Goal: Information Seeking & Learning: Learn about a topic

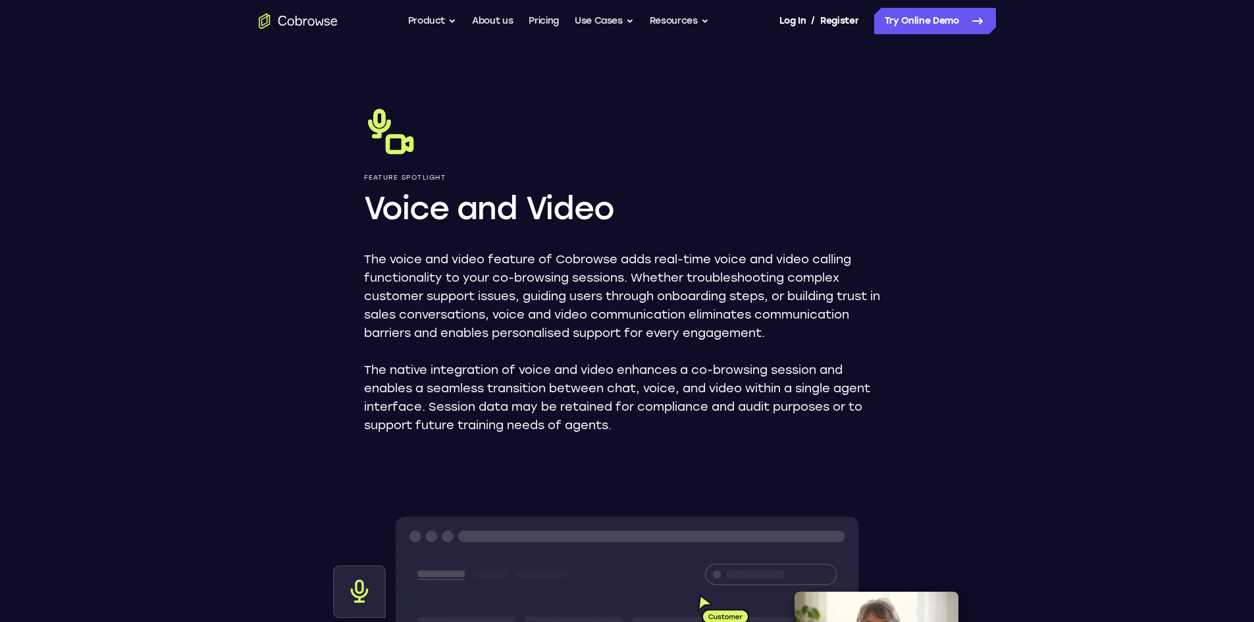
click at [732, 429] on p "The native integration of voice and video enhances a co-browsing session and en…" at bounding box center [627, 398] width 527 height 74
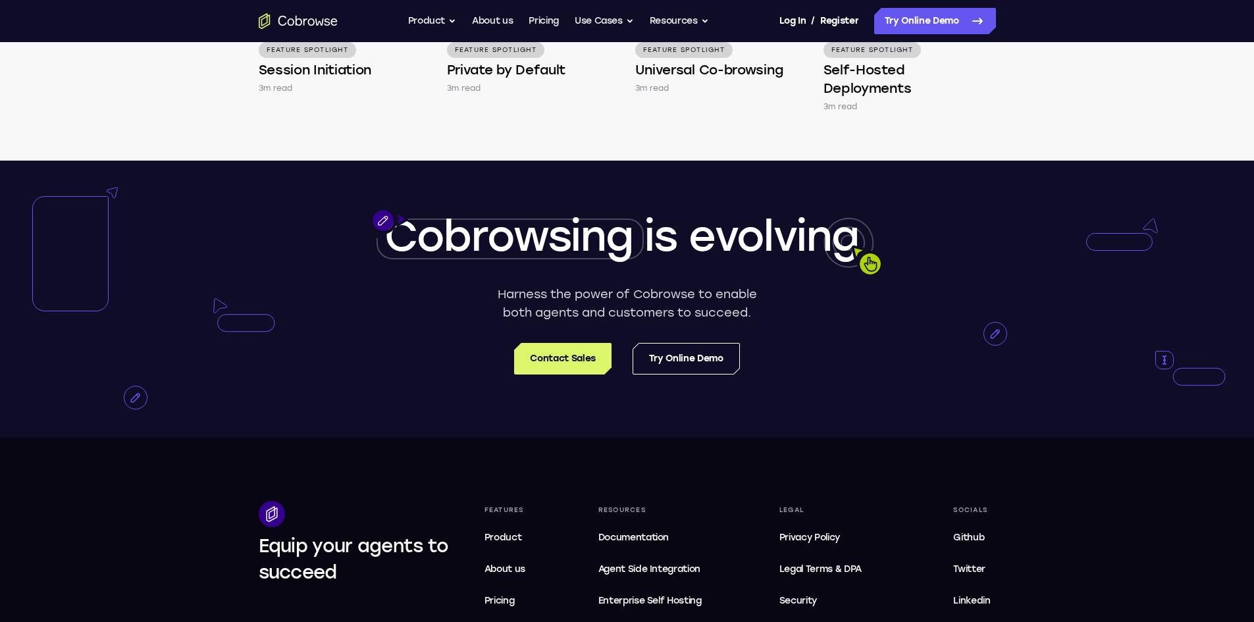
scroll to position [2436, 0]
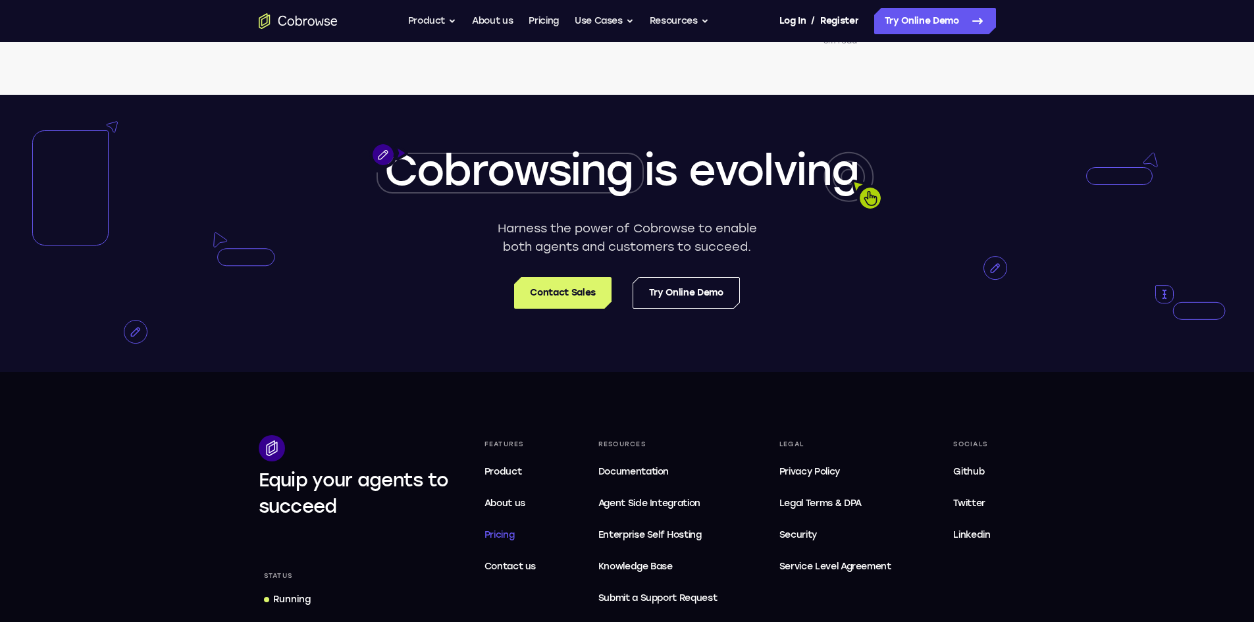
click at [501, 533] on span "Pricing" at bounding box center [500, 534] width 30 height 11
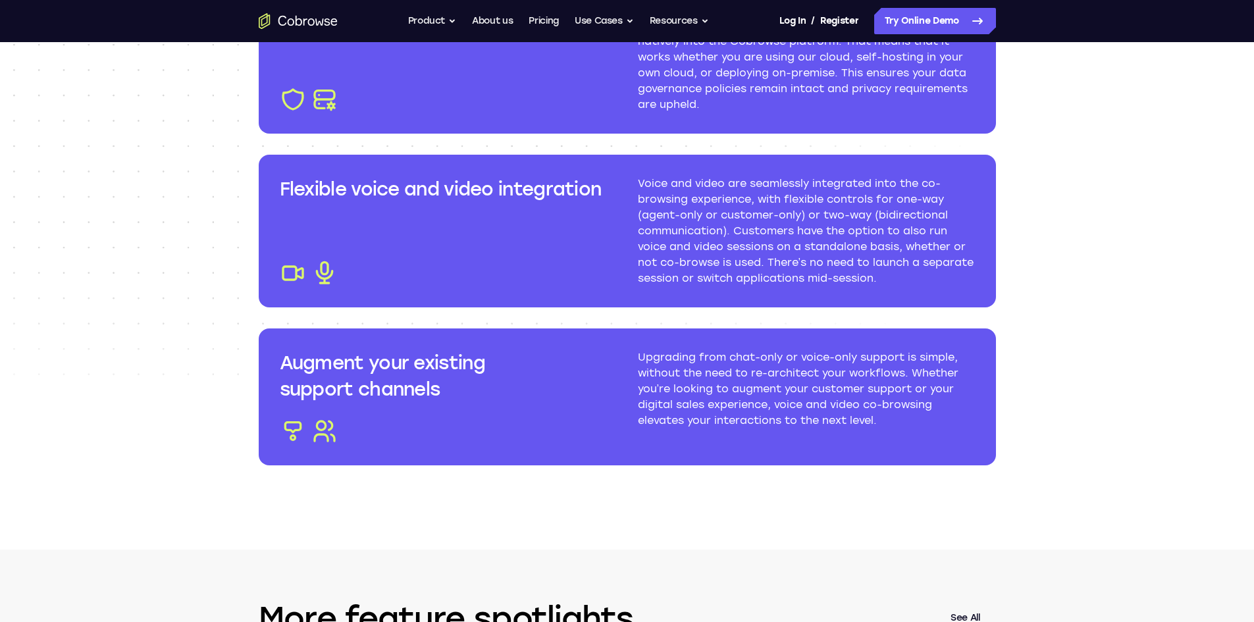
scroll to position [1514, 0]
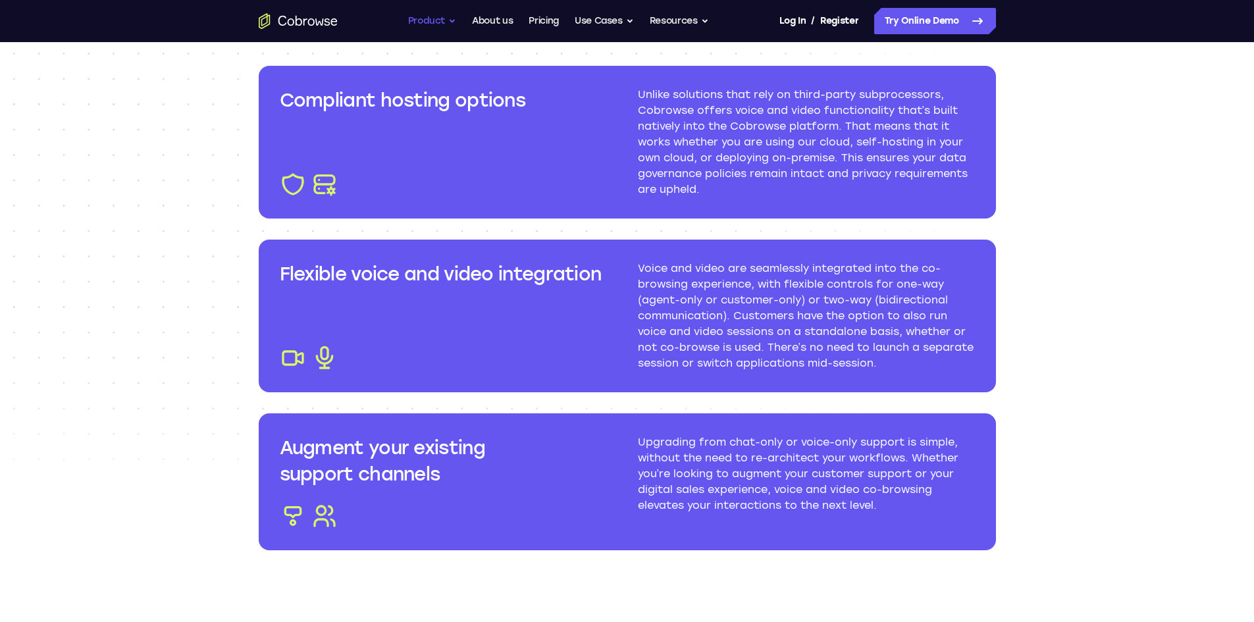
click at [446, 21] on button "Product" at bounding box center [432, 21] width 49 height 26
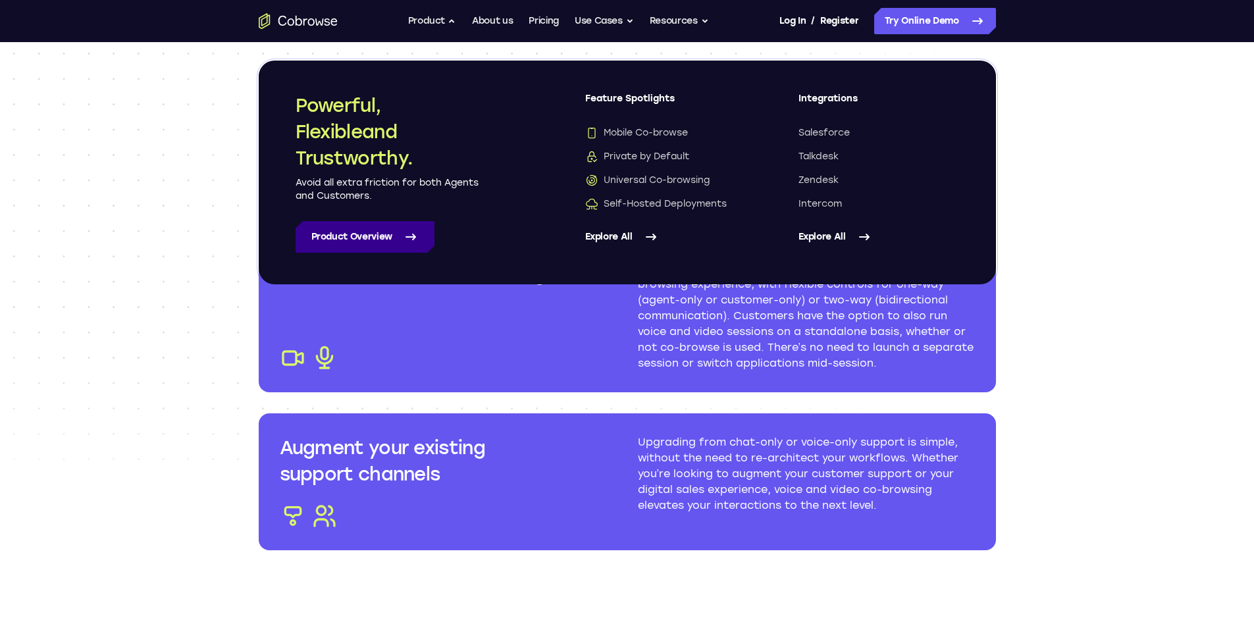
click at [365, 230] on link "Product Overview" at bounding box center [365, 237] width 139 height 32
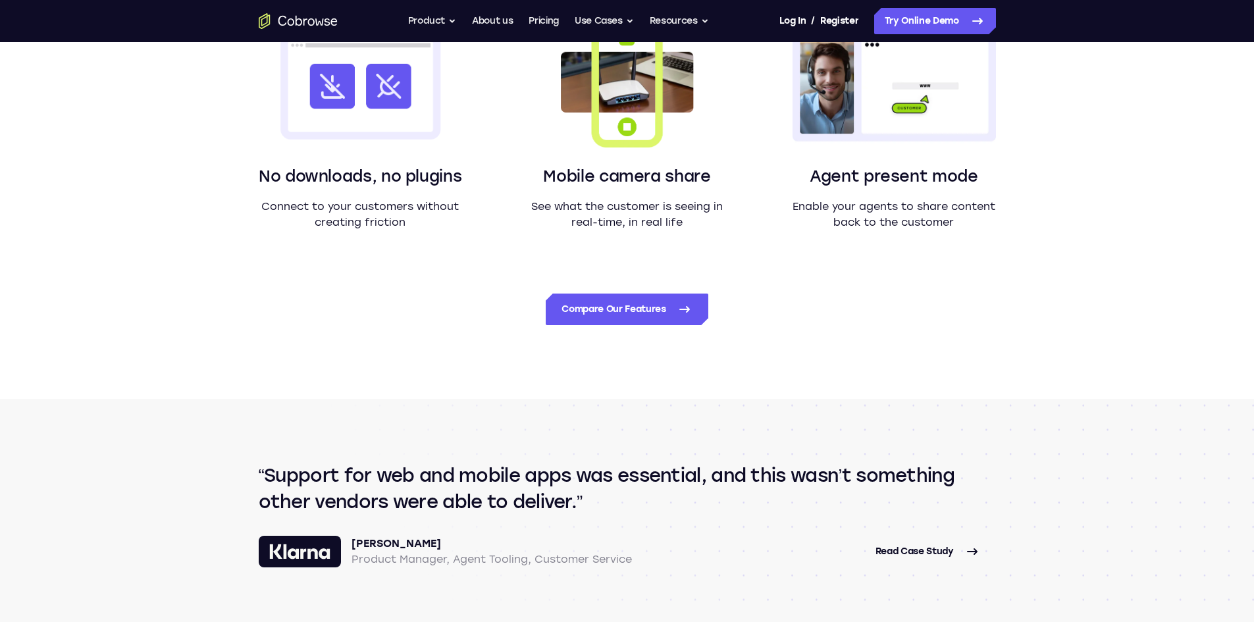
scroll to position [1251, 0]
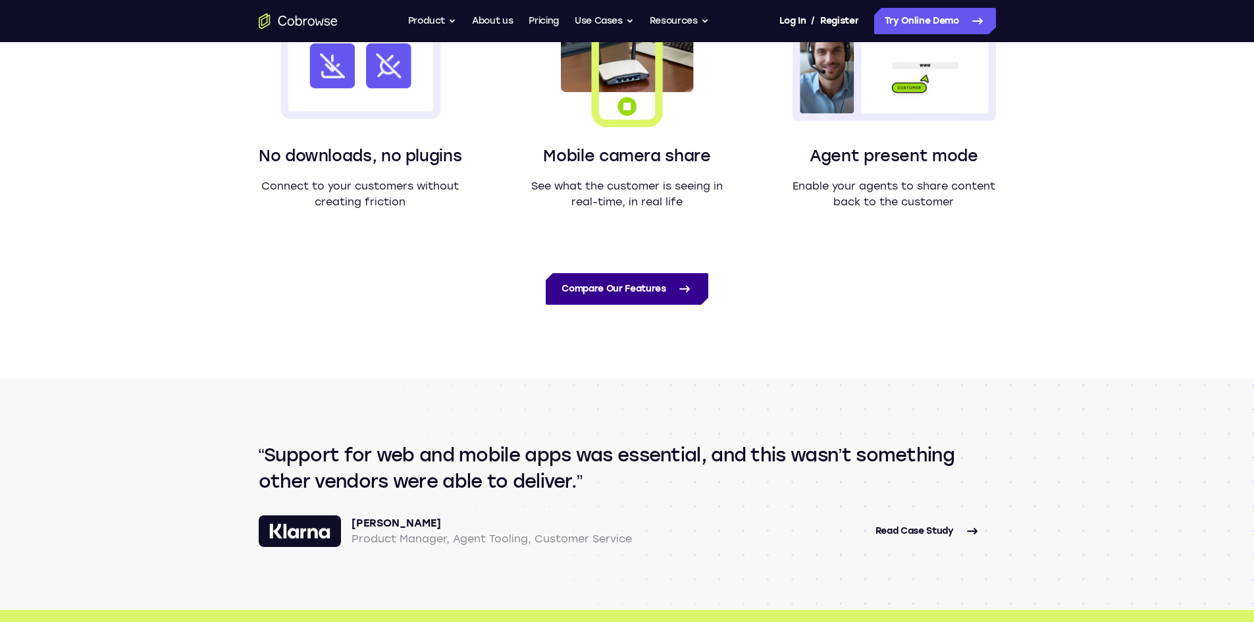
click at [589, 291] on link "Compare Our Features" at bounding box center [627, 289] width 162 height 32
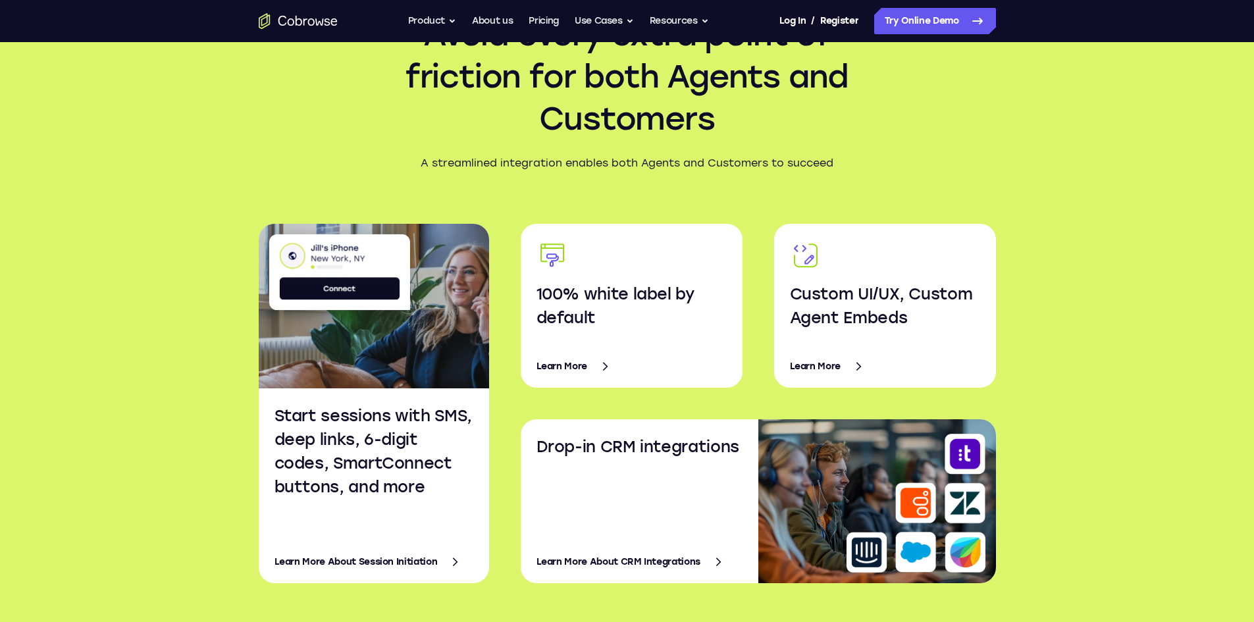
scroll to position [1910, 0]
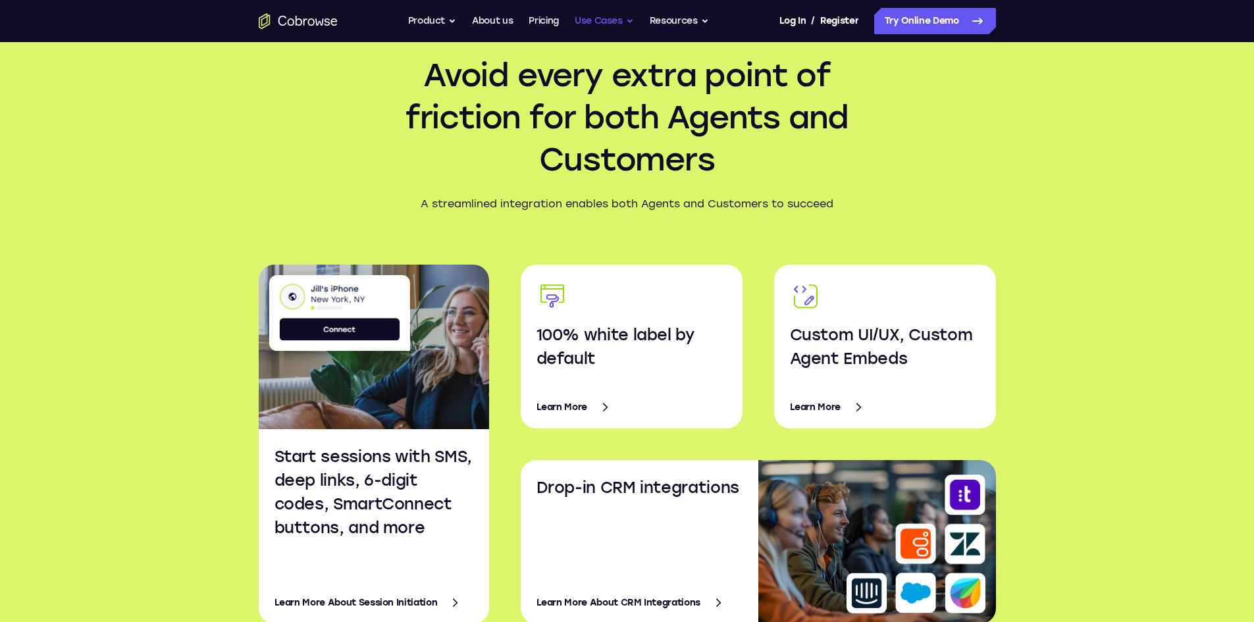
click at [626, 21] on button "Use Cases" at bounding box center [604, 21] width 59 height 26
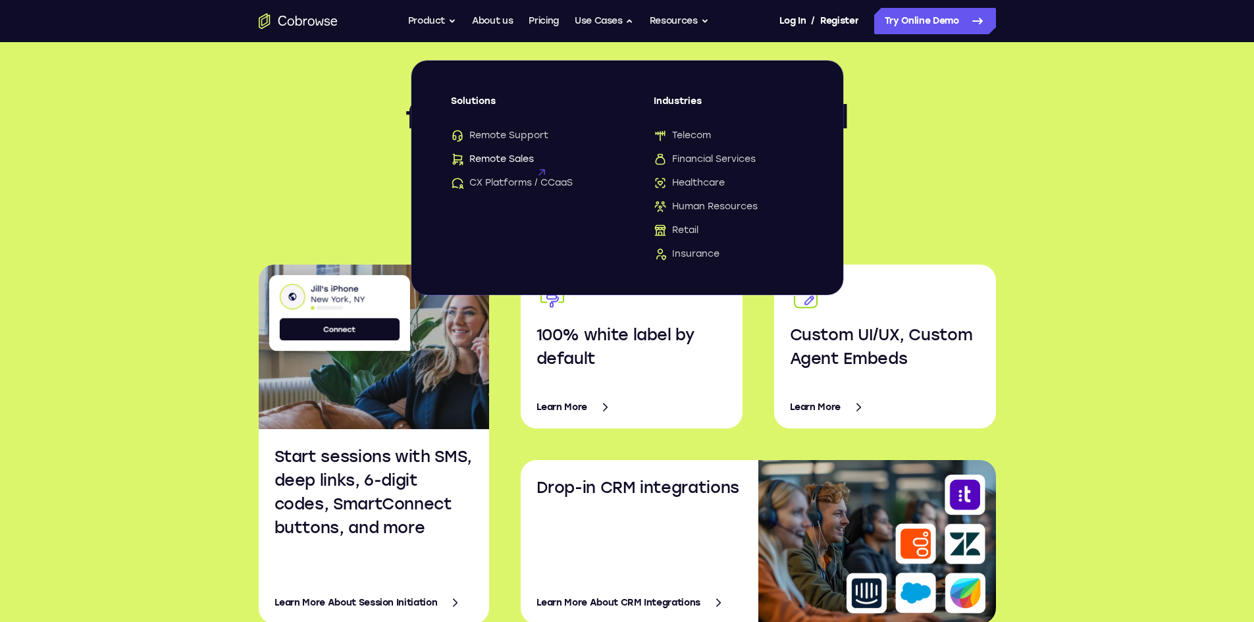
click at [504, 156] on span "Remote Sales" at bounding box center [492, 159] width 83 height 13
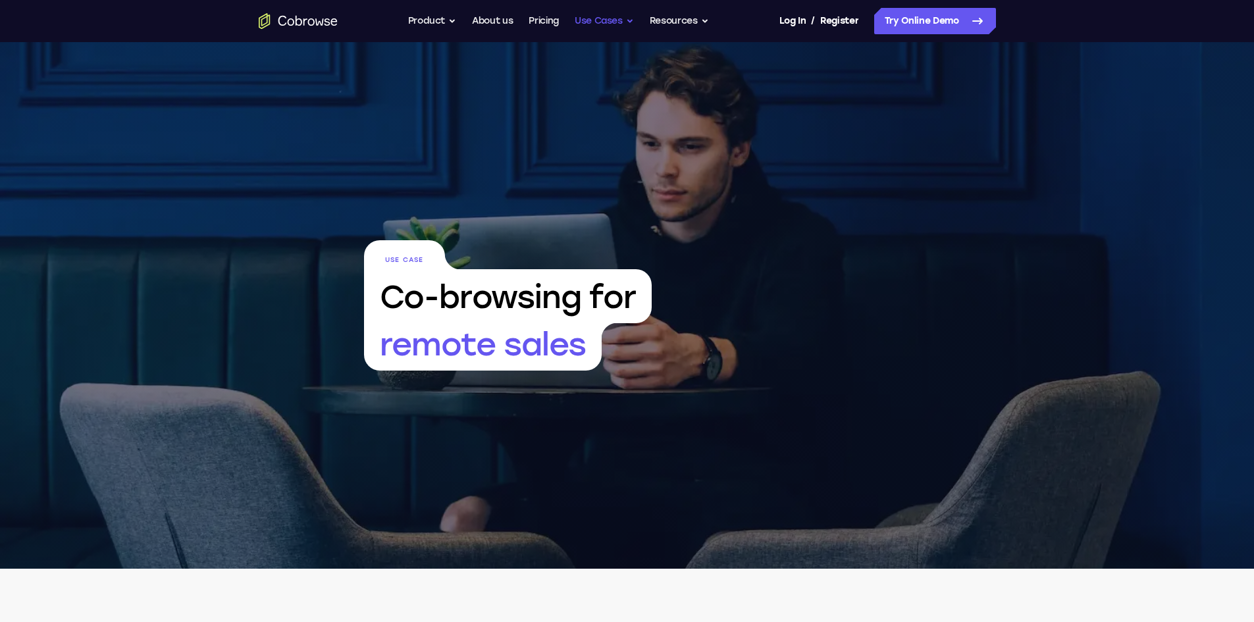
click at [593, 24] on button "Use Cases" at bounding box center [604, 21] width 59 height 26
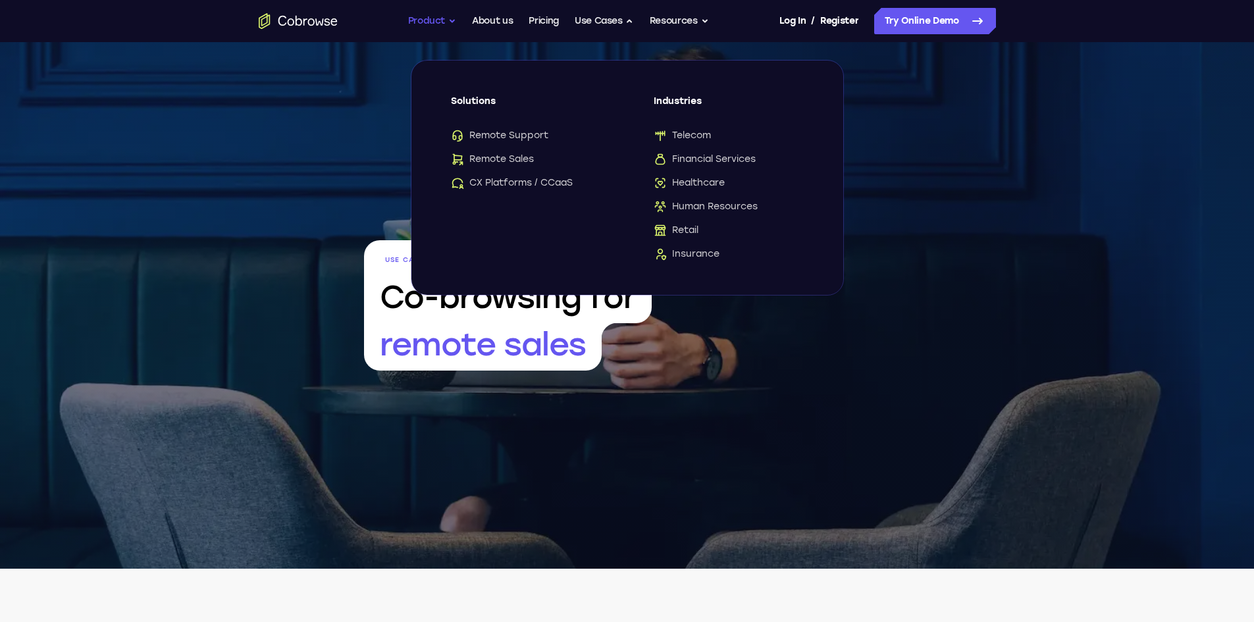
click at [430, 22] on button "Product" at bounding box center [432, 21] width 49 height 26
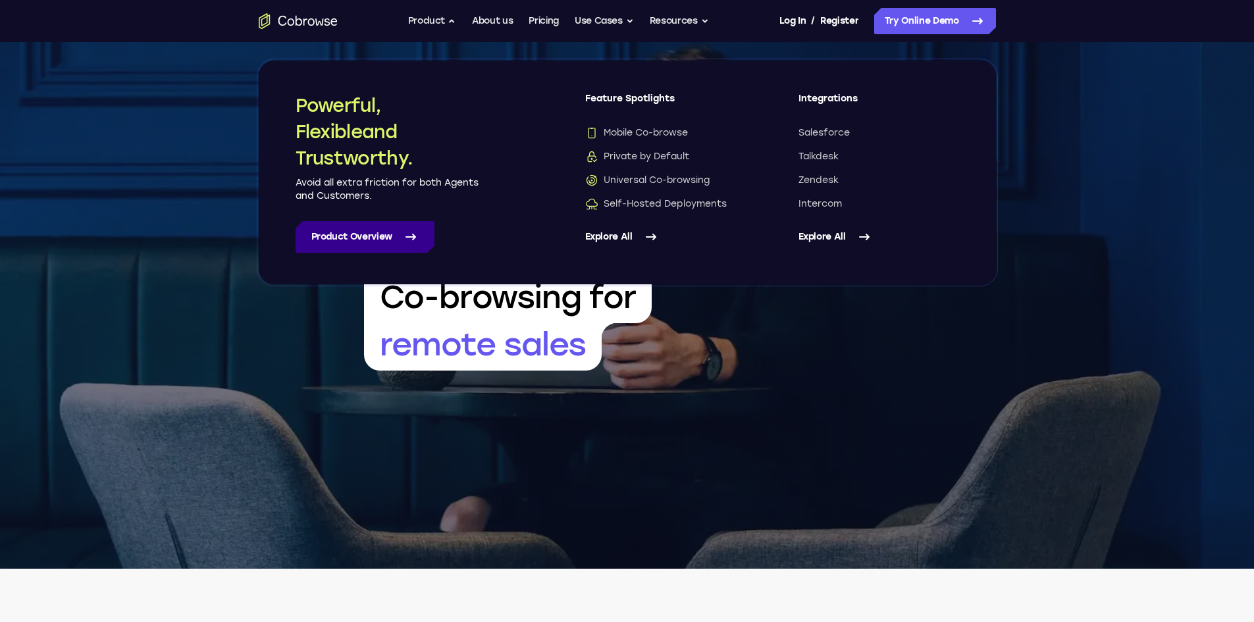
click at [373, 249] on link "Product Overview" at bounding box center [365, 237] width 139 height 32
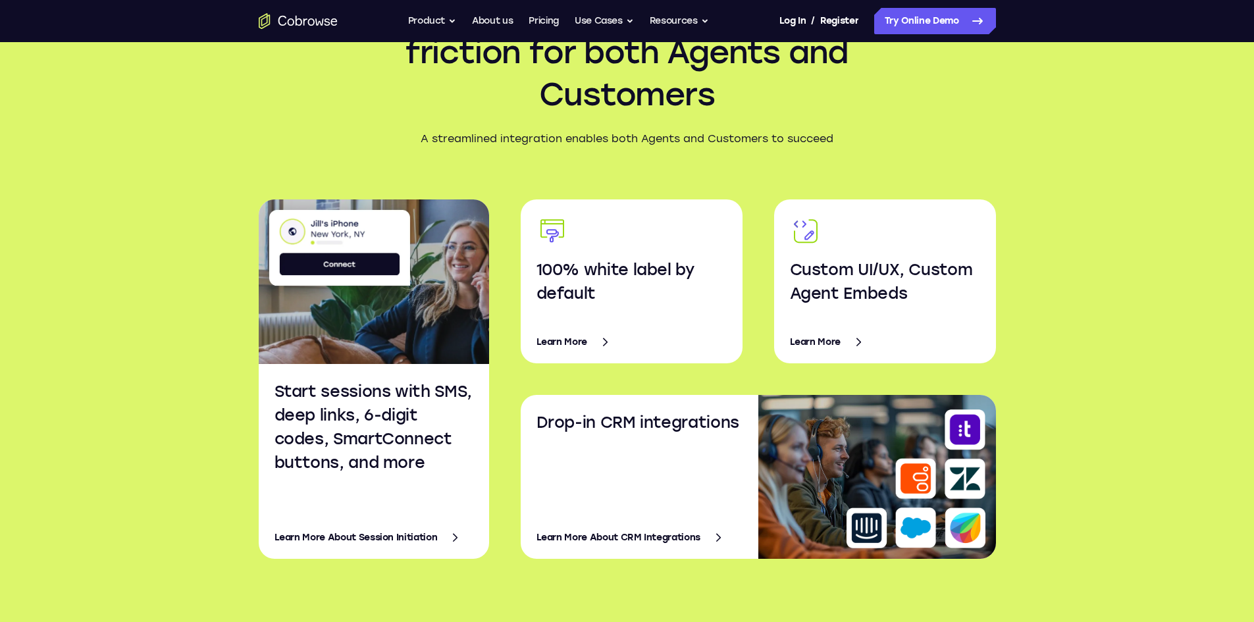
scroll to position [2041, 0]
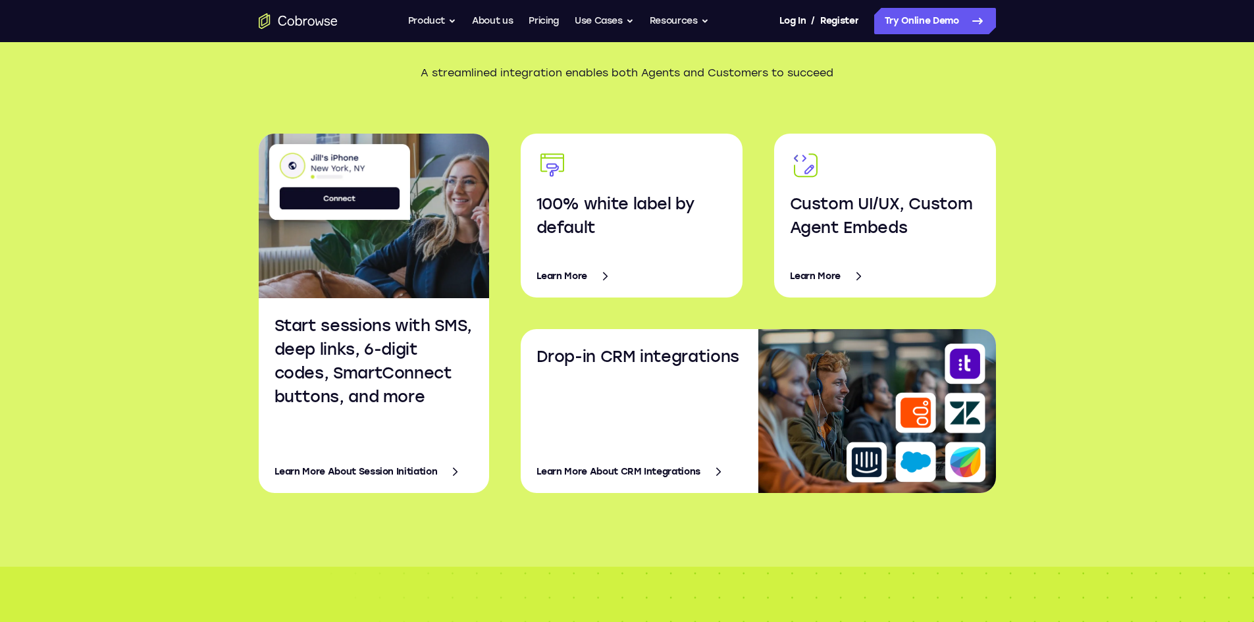
click at [452, 470] on icon at bounding box center [456, 472] width 16 height 16
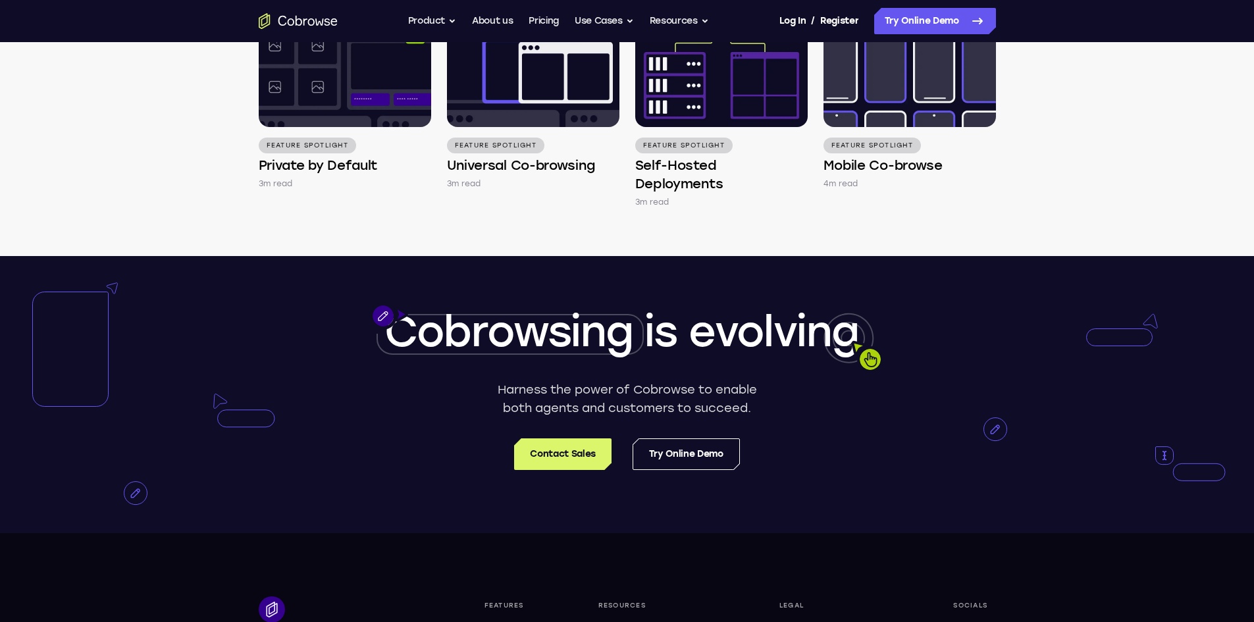
scroll to position [2436, 0]
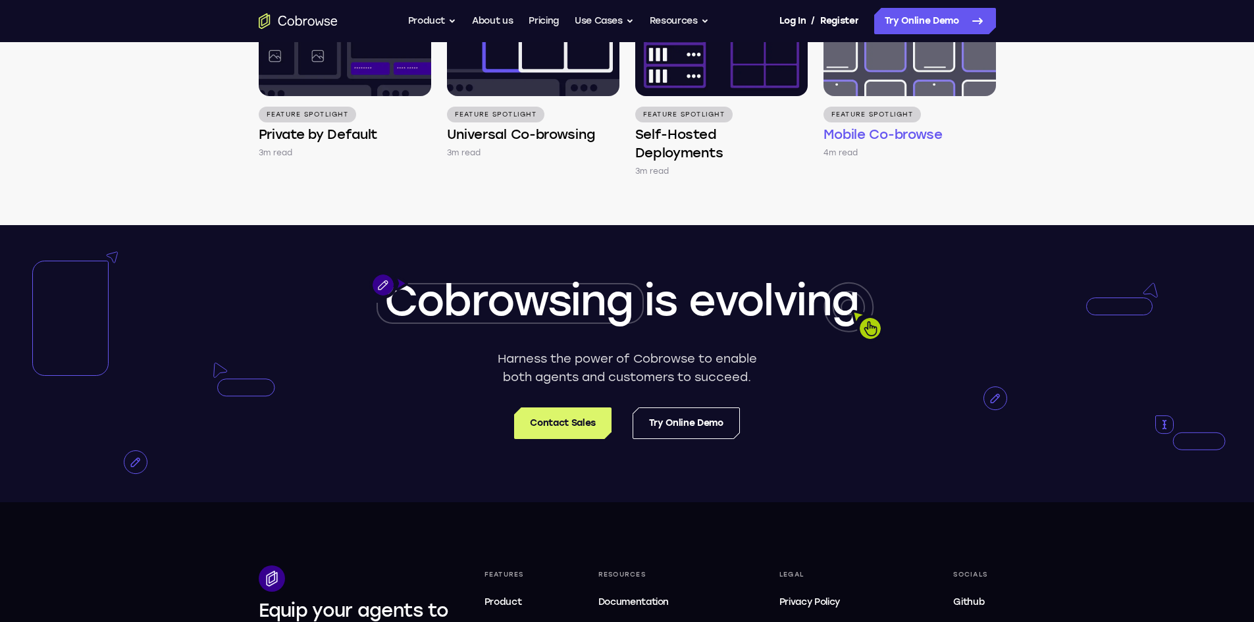
click at [909, 95] on img at bounding box center [910, 30] width 173 height 132
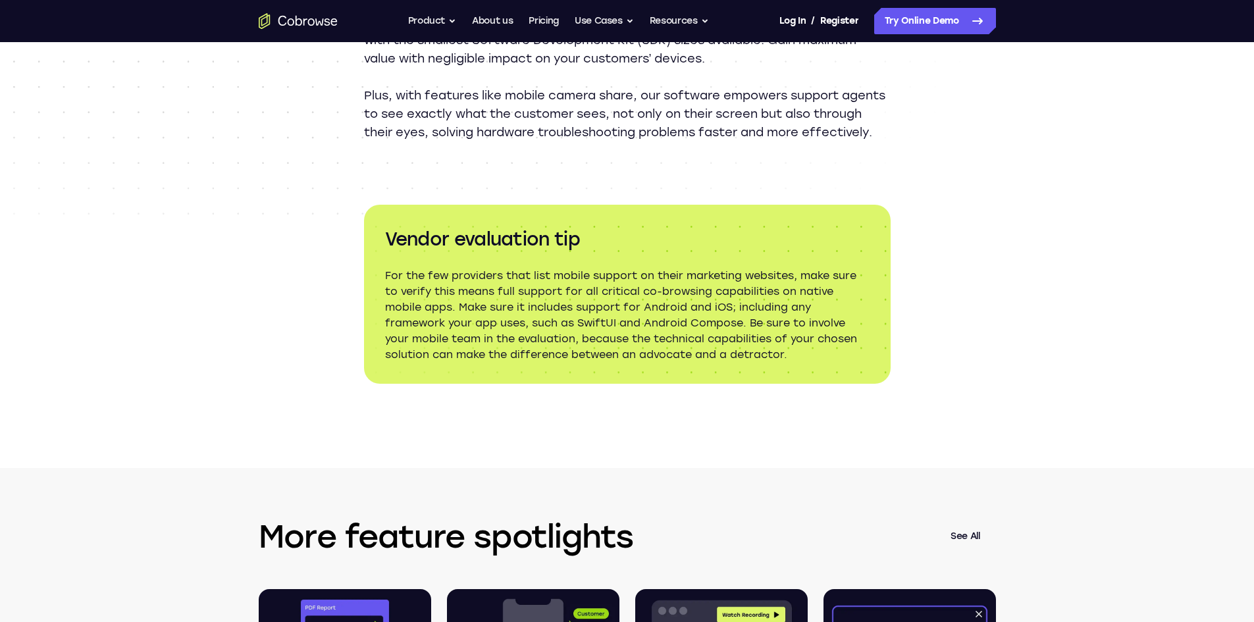
scroll to position [1383, 0]
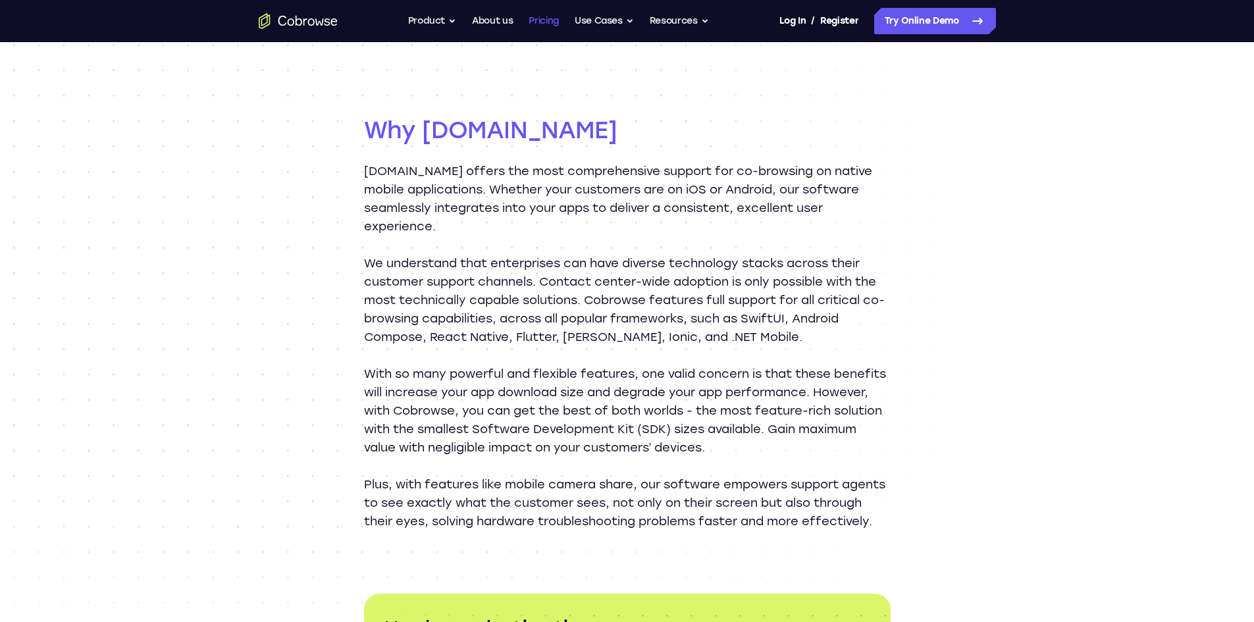
click at [539, 20] on link "Pricing" at bounding box center [544, 21] width 30 height 26
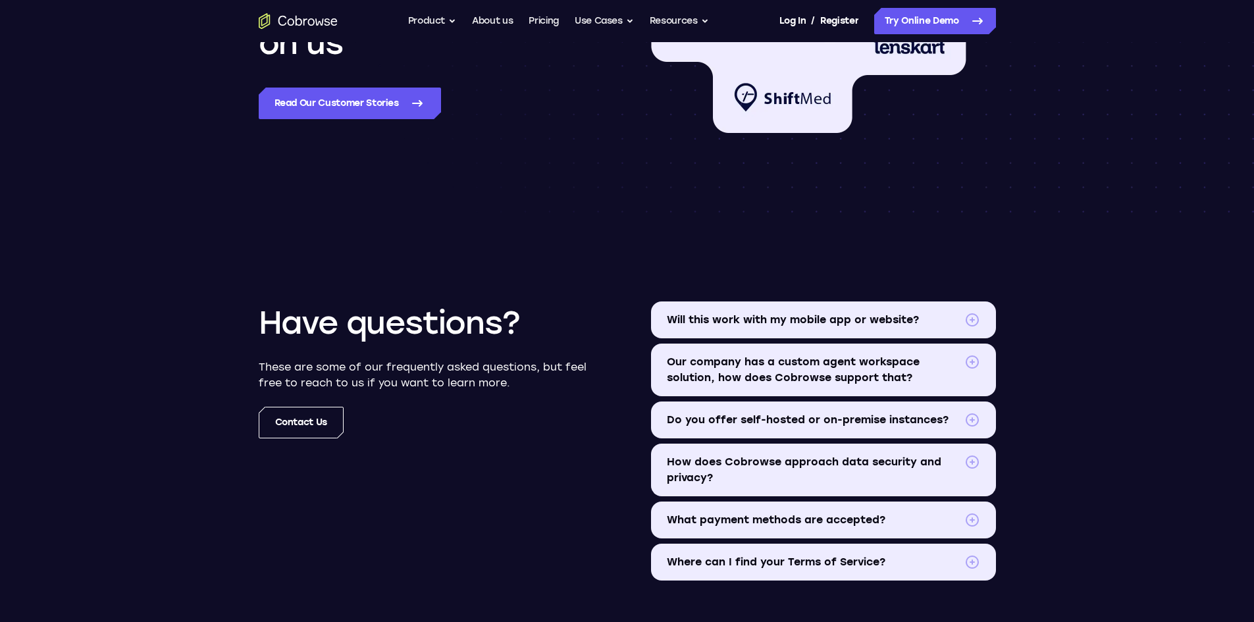
scroll to position [1449, 0]
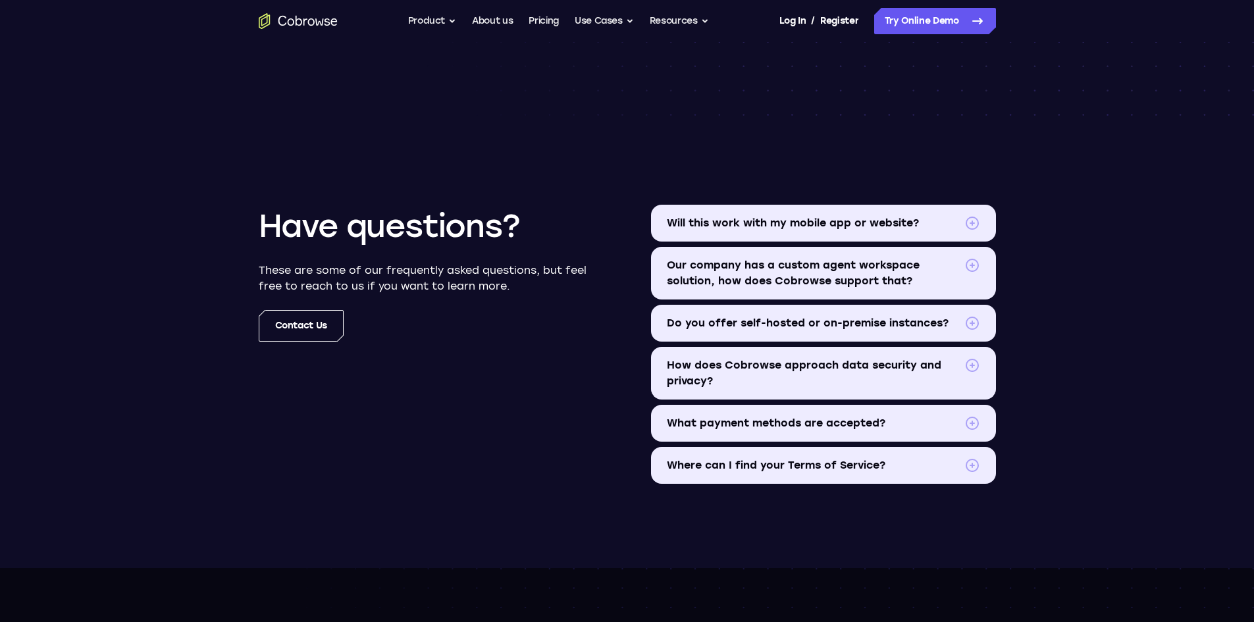
click at [973, 224] on span at bounding box center [973, 223] width 16 height 16
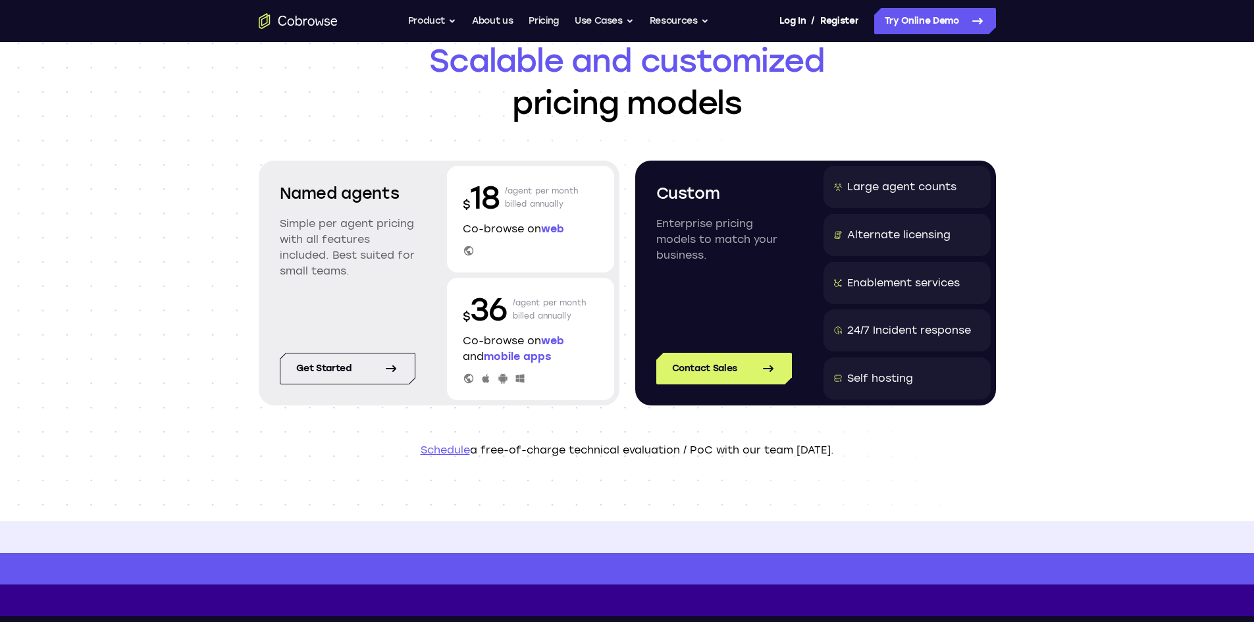
scroll to position [0, 0]
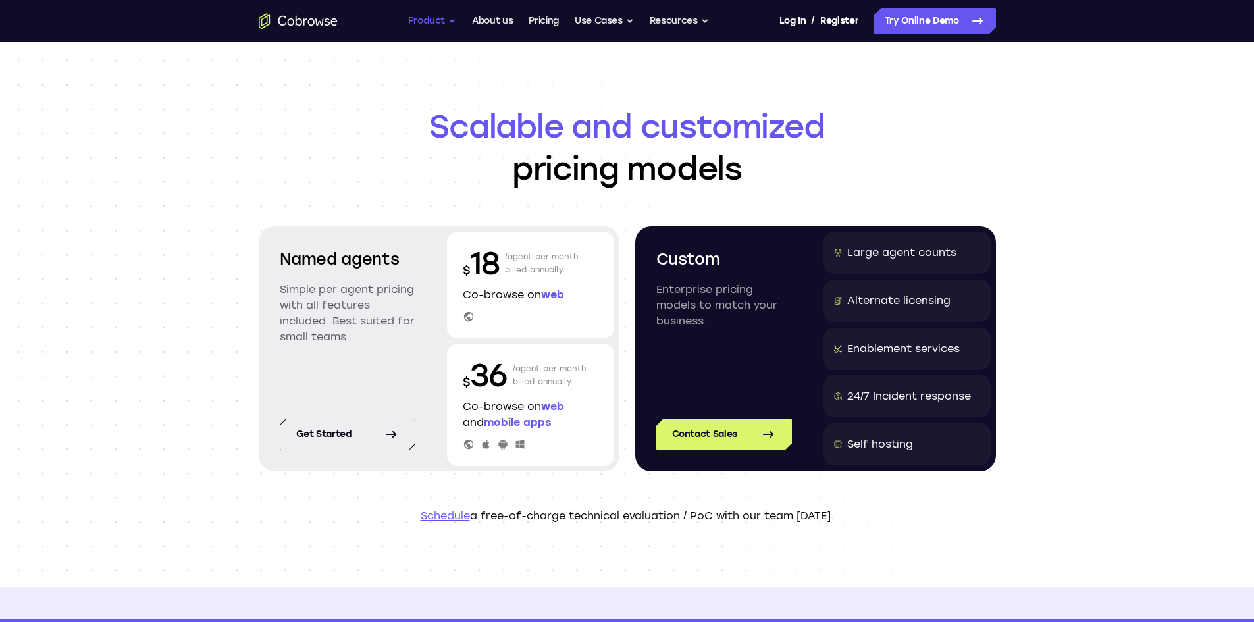
click at [430, 16] on button "Product" at bounding box center [432, 21] width 49 height 26
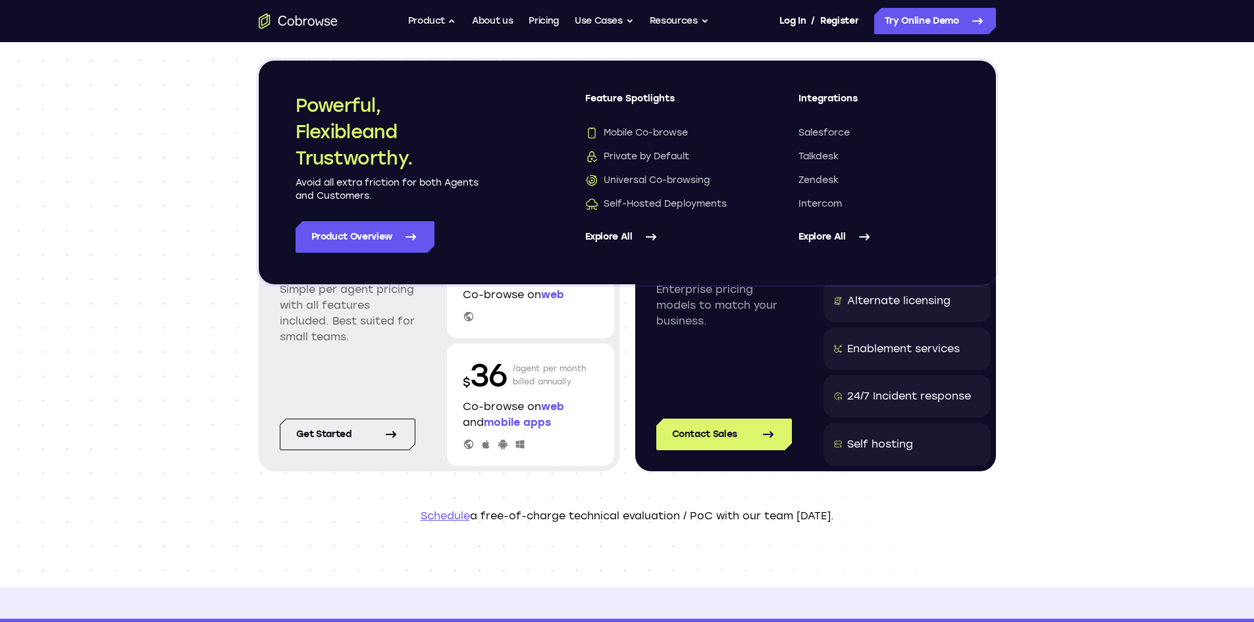
click at [195, 233] on div "Scalable and customized pricing models Named agents Simple per agent pricing wi…" at bounding box center [627, 314] width 1254 height 545
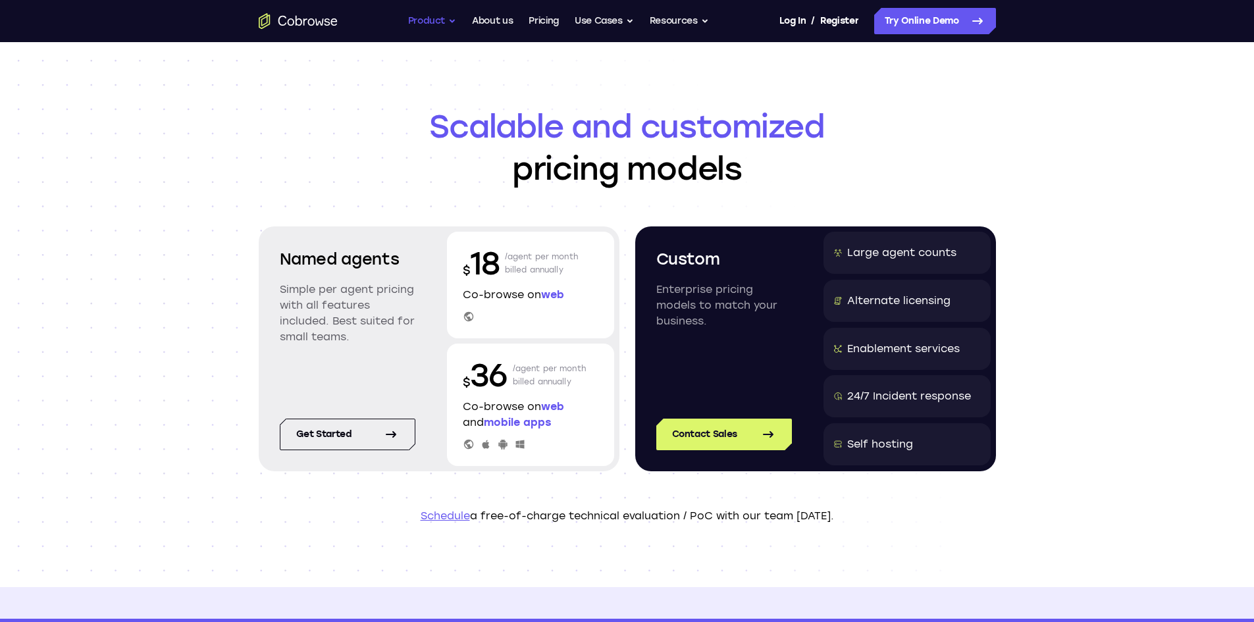
click at [443, 29] on button "Product" at bounding box center [432, 21] width 49 height 26
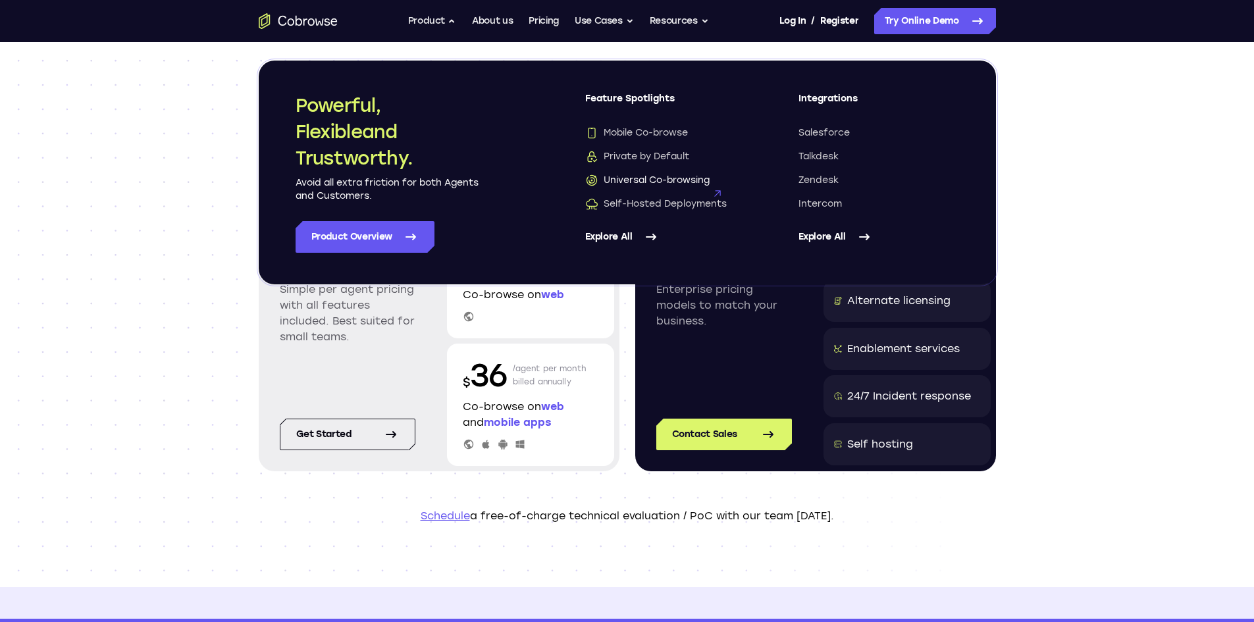
click at [665, 176] on span "Universal Co-browsing" at bounding box center [647, 180] width 124 height 13
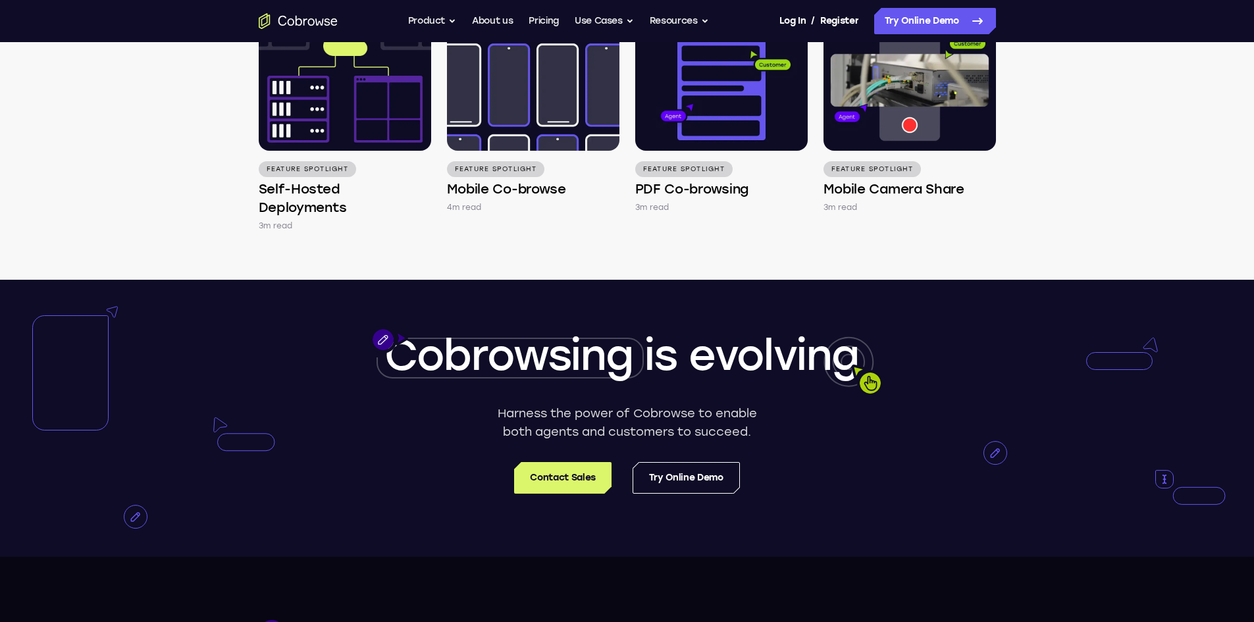
scroll to position [1646, 0]
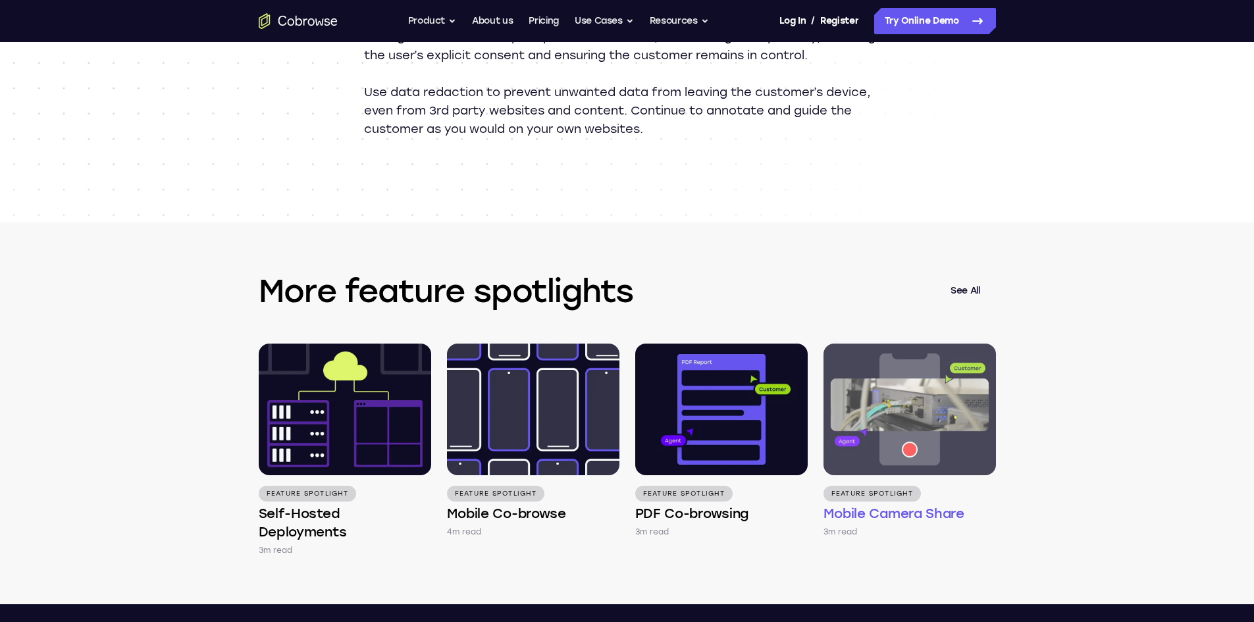
click at [926, 411] on img at bounding box center [910, 410] width 173 height 132
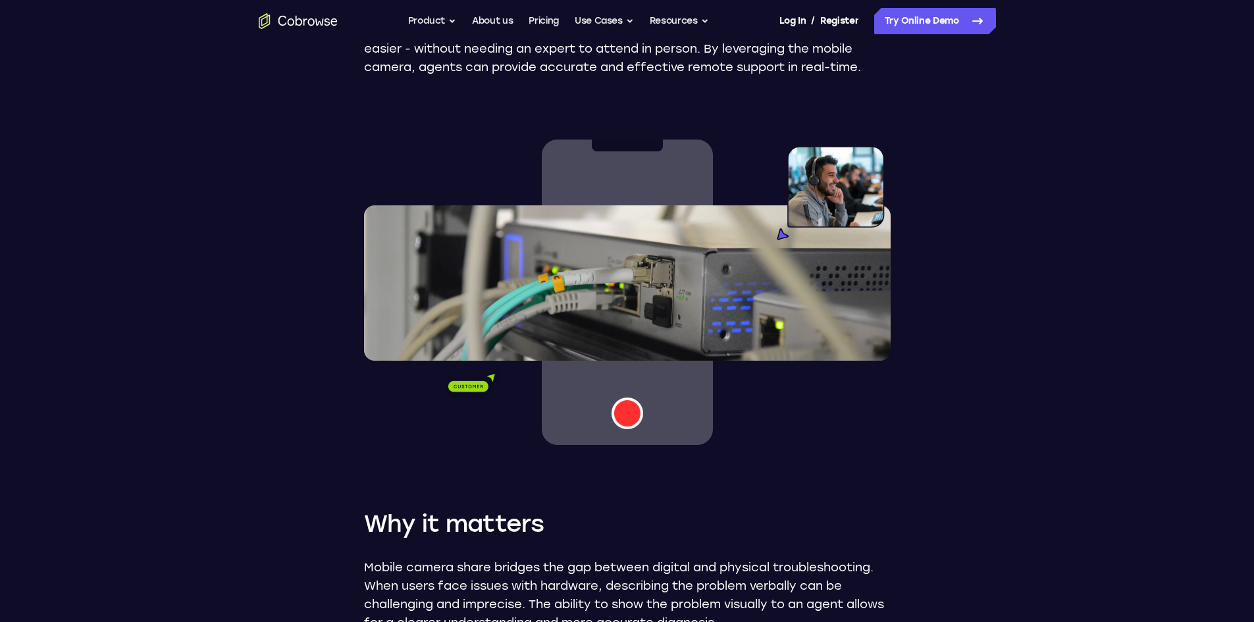
scroll to position [329, 0]
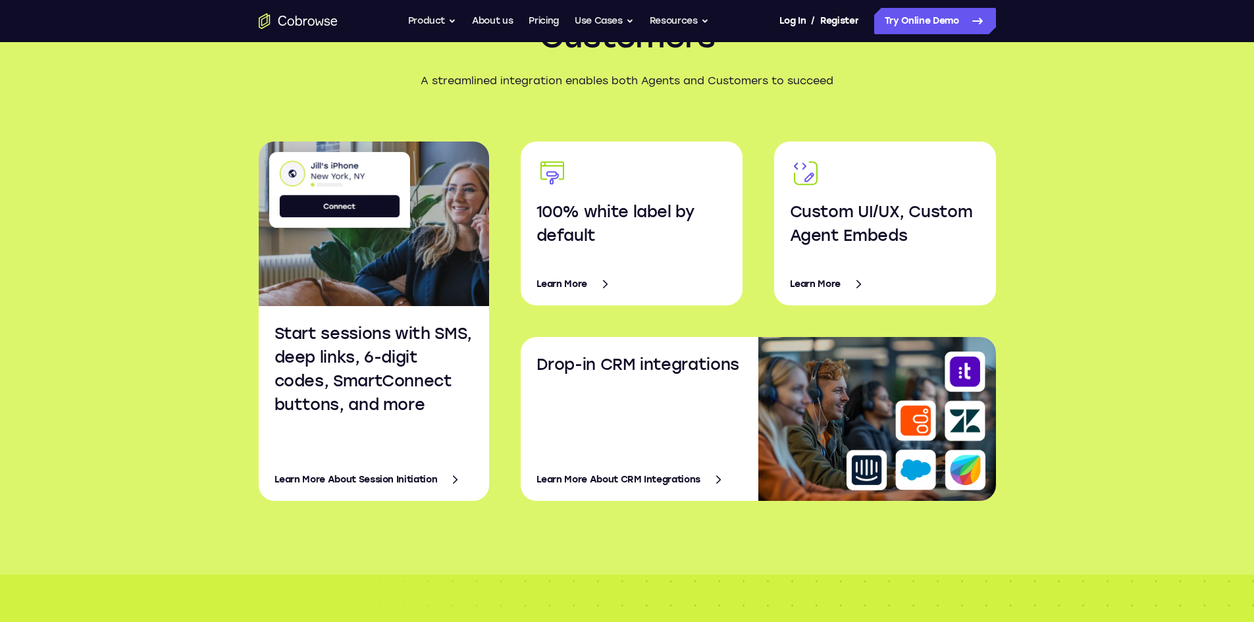
scroll to position [2041, 0]
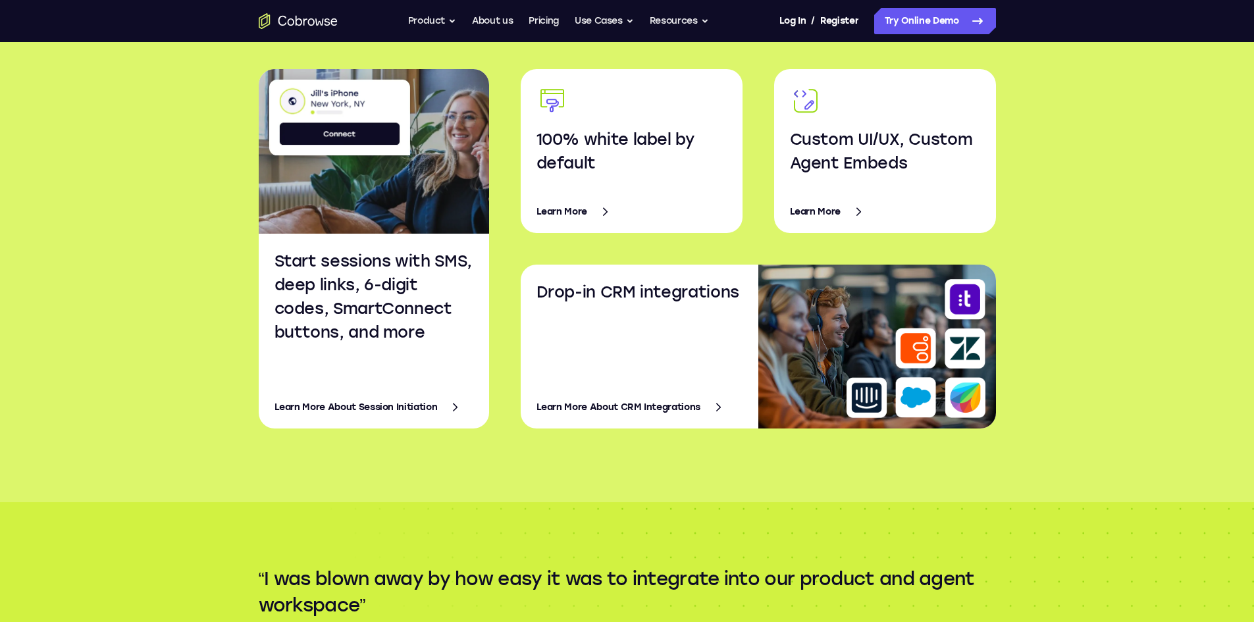
scroll to position [2108, 0]
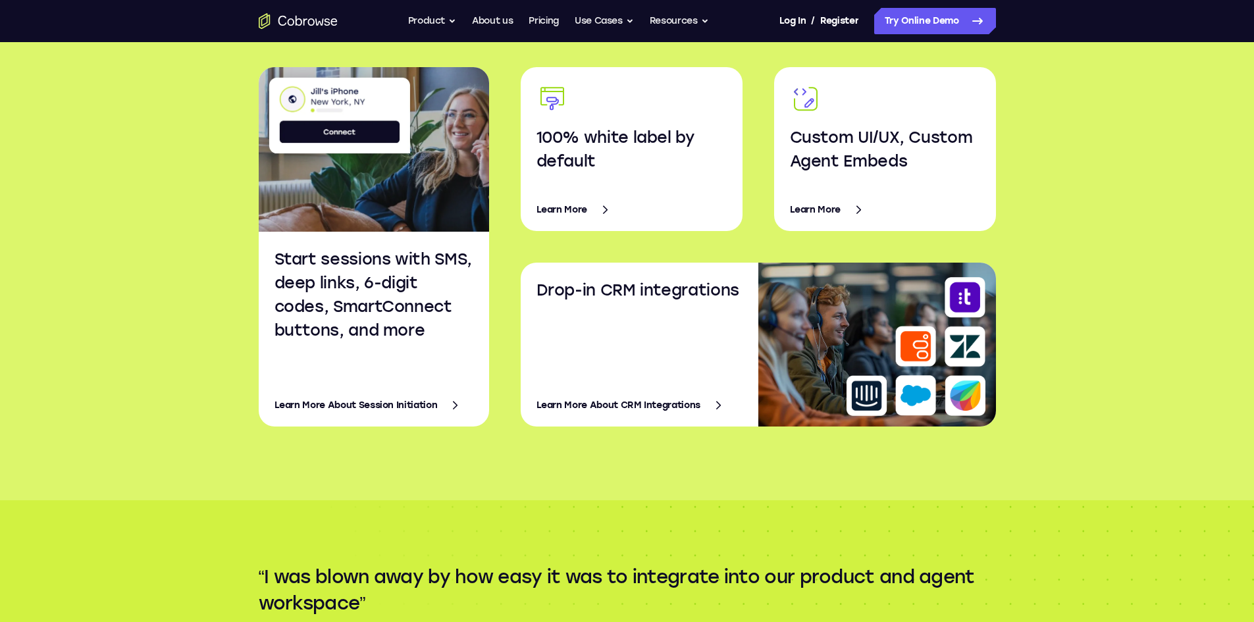
click at [445, 405] on link "Learn More About Session Initiation" at bounding box center [374, 406] width 199 height 32
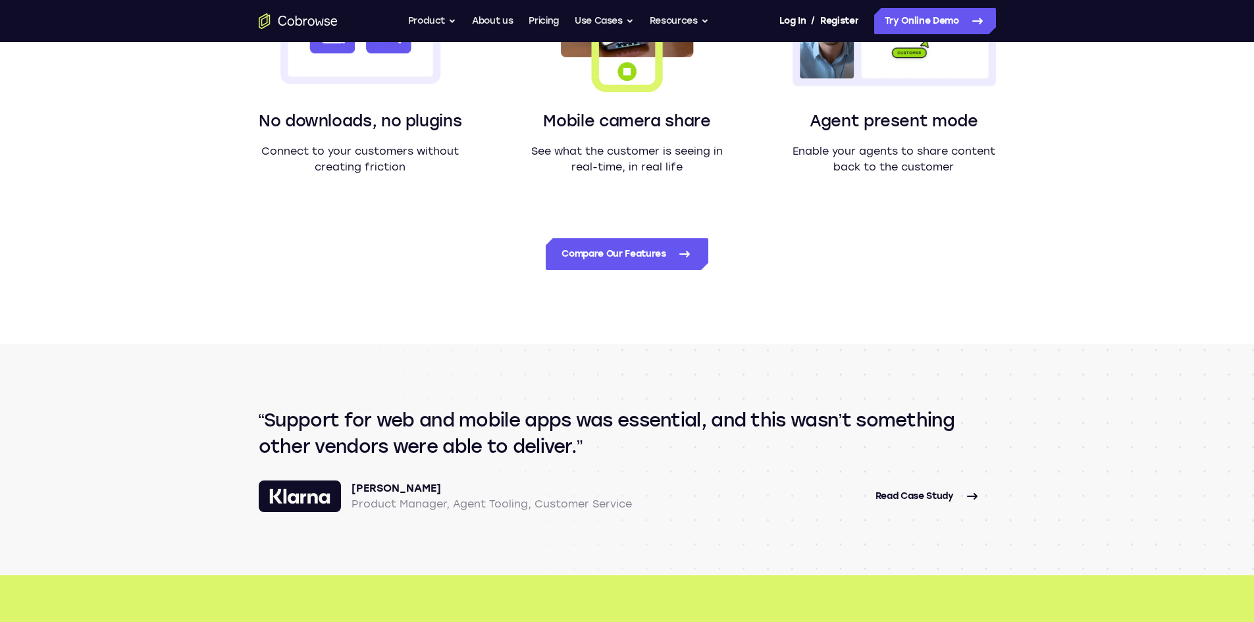
scroll to position [1251, 0]
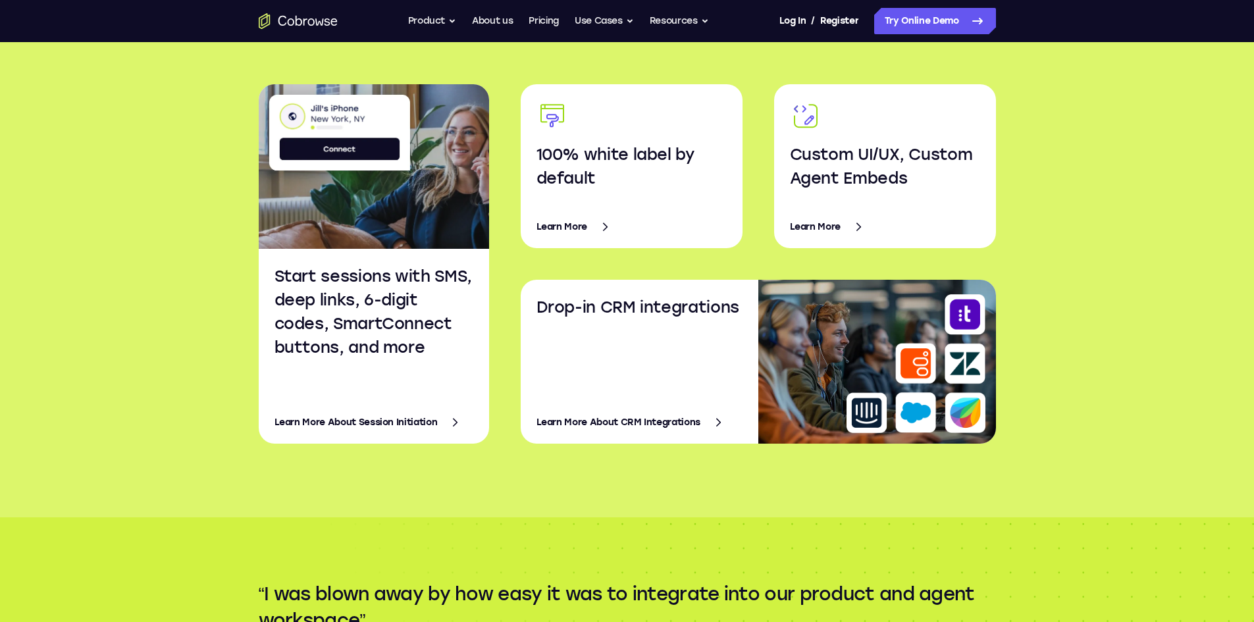
scroll to position [2108, 0]
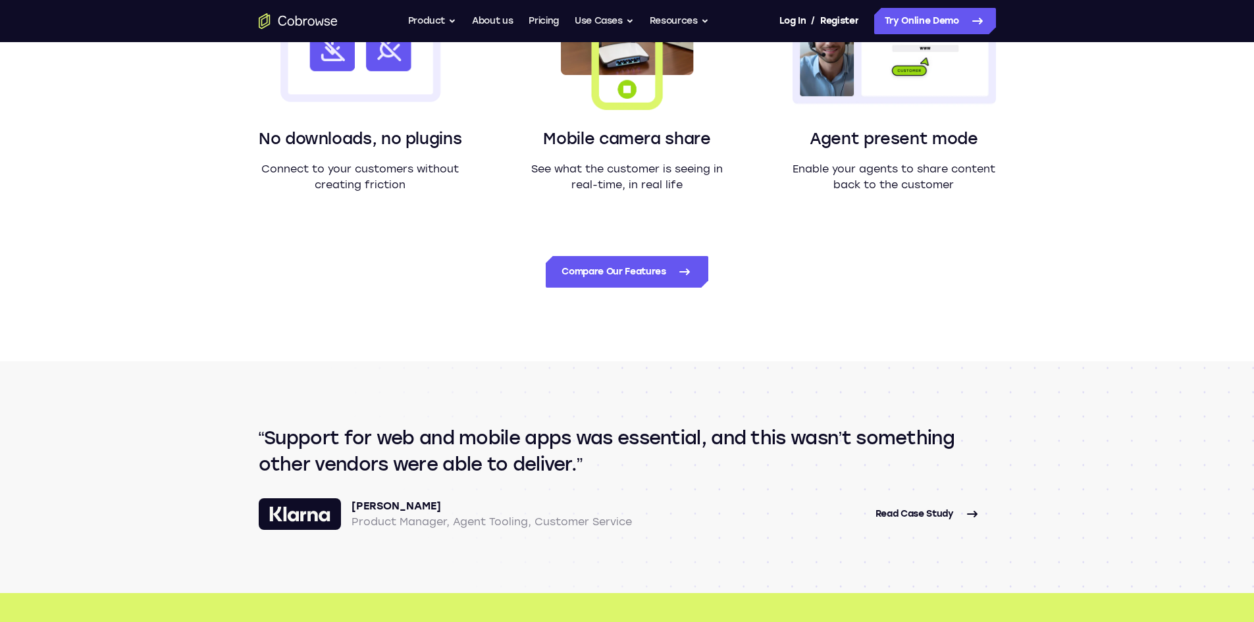
scroll to position [1255, 0]
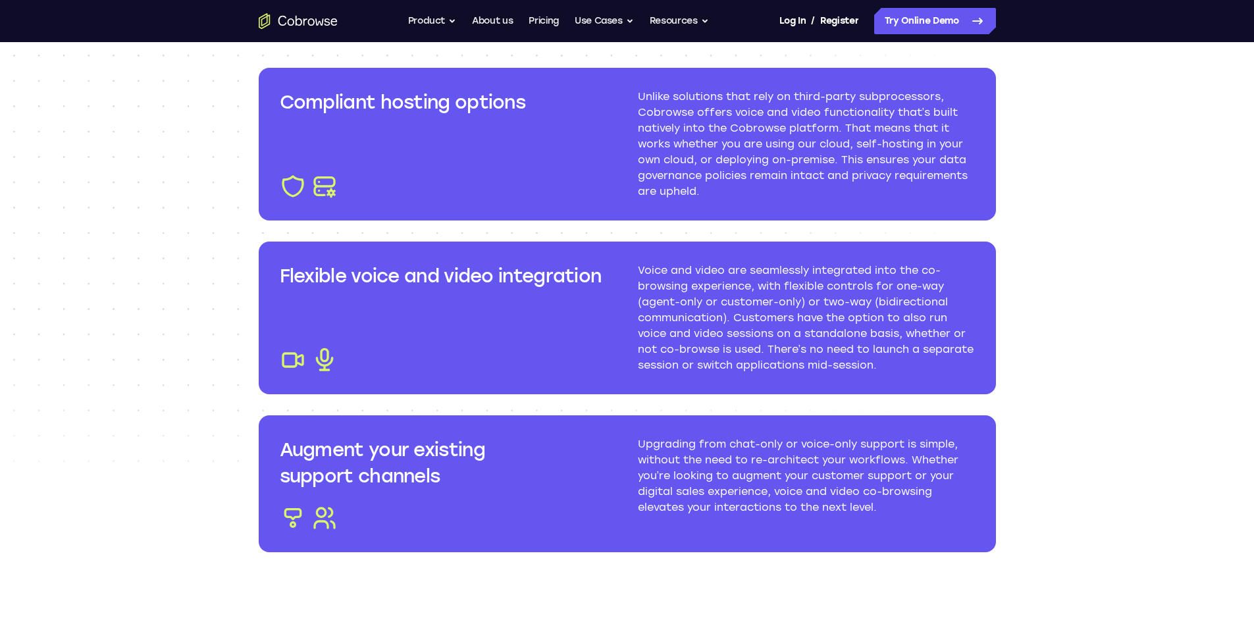
scroll to position [1514, 0]
